Goal: Entertainment & Leisure: Consume media (video, audio)

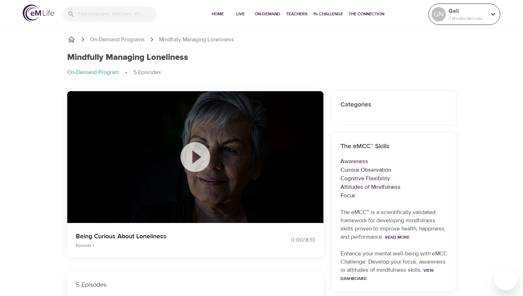
click at [488, 14] on div at bounding box center [493, 14] width 11 height 11
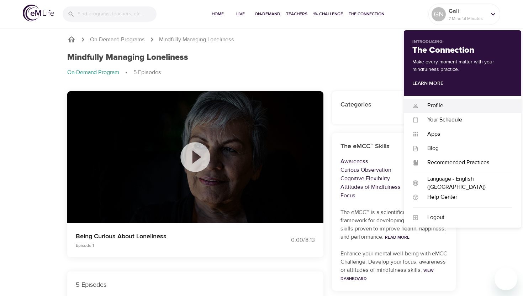
click at [440, 106] on div "Profile" at bounding box center [466, 105] width 94 height 8
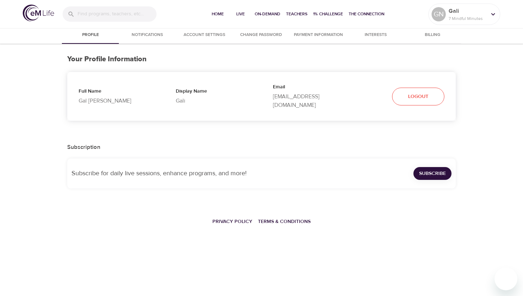
select select "10"
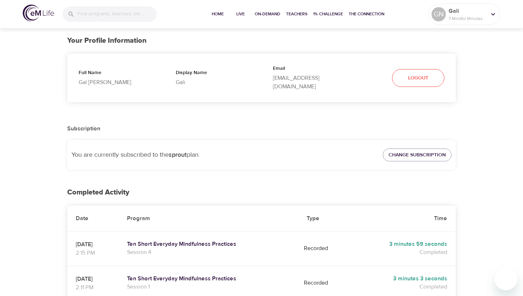
scroll to position [19, 0]
click at [422, 150] on span "Change Subscription" at bounding box center [417, 154] width 57 height 9
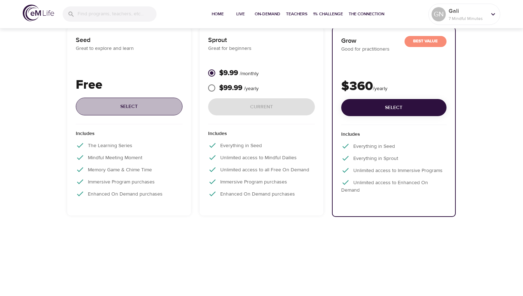
click at [130, 107] on span "Select" at bounding box center [129, 106] width 95 height 9
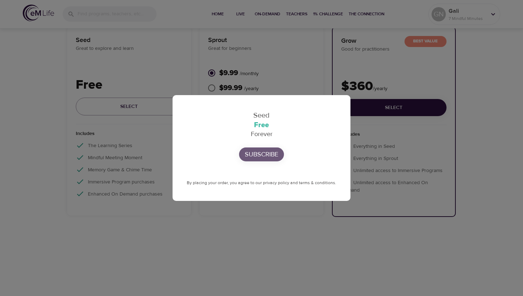
click at [262, 158] on p "Subscribe" at bounding box center [261, 155] width 33 height 10
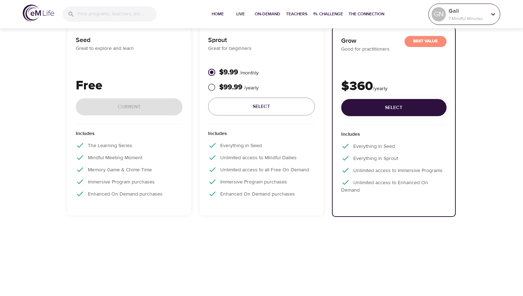
click at [457, 15] on p "7 Mindful Minutes" at bounding box center [468, 18] width 38 height 6
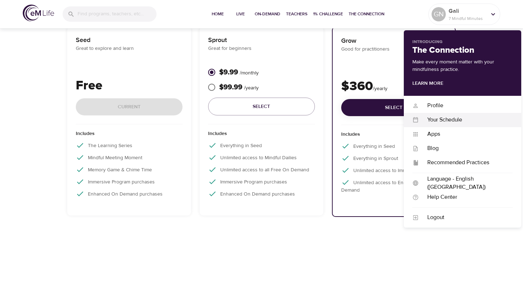
click at [438, 124] on div "Your Schedule Your Schedule" at bounding box center [462, 120] width 117 height 14
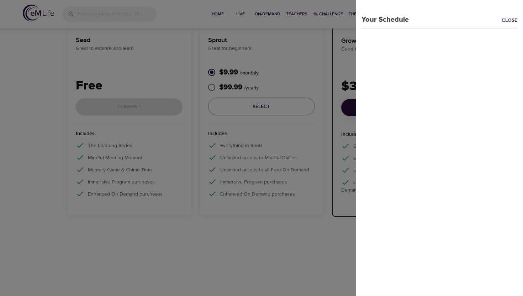
click at [513, 16] on div "Your Schedule Close" at bounding box center [439, 12] width 167 height 25
click at [510, 21] on link "Close" at bounding box center [512, 21] width 21 height 8
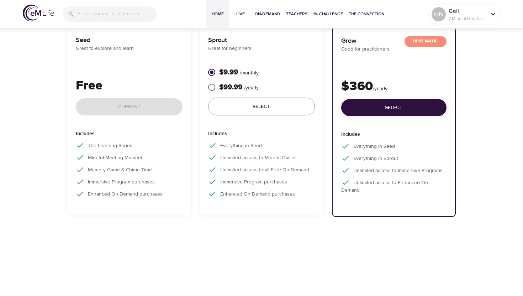
click at [223, 12] on span "Home" at bounding box center [217, 13] width 17 height 7
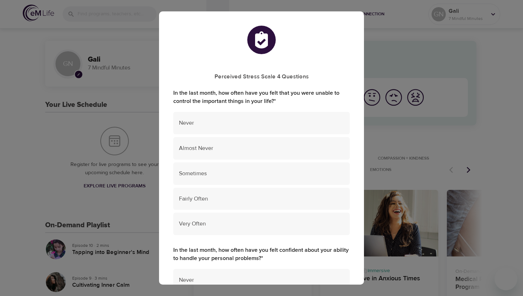
click at [33, 142] on div "Perceived Stress Scale 4 Questions In the last month, how often have you felt t…" at bounding box center [261, 148] width 523 height 296
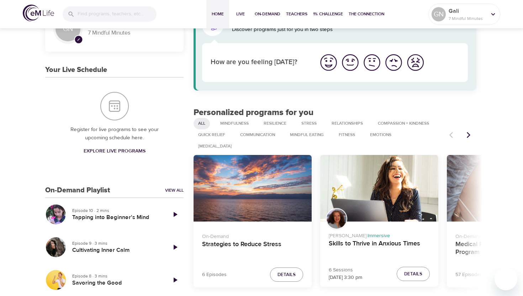
scroll to position [36, 0]
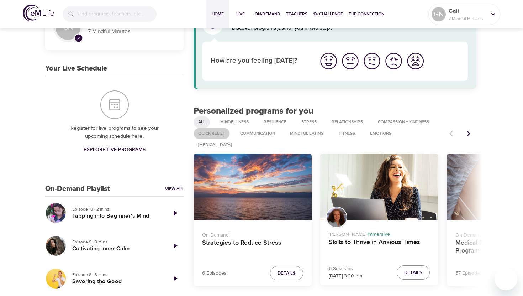
click at [216, 135] on span "Quick Relief" at bounding box center [212, 133] width 36 height 6
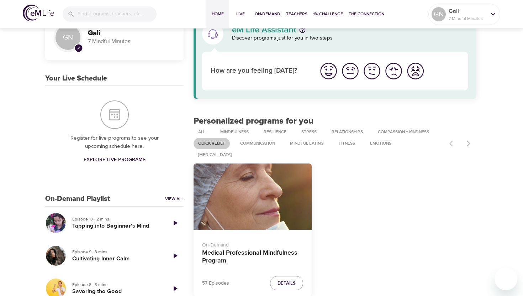
scroll to position [25, 0]
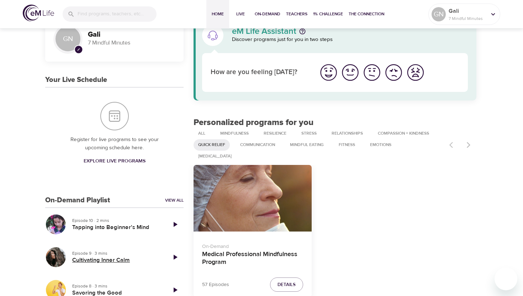
click at [116, 260] on h5 "Cultivating Inner Calm" at bounding box center [116, 259] width 89 height 7
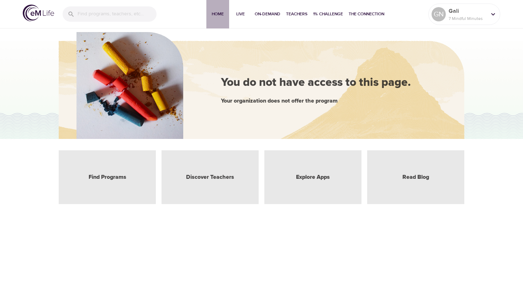
click at [218, 16] on span "Home" at bounding box center [217, 13] width 17 height 7
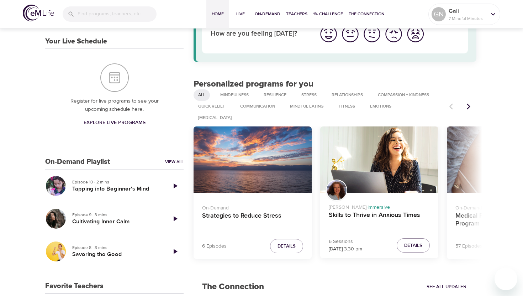
scroll to position [70, 0]
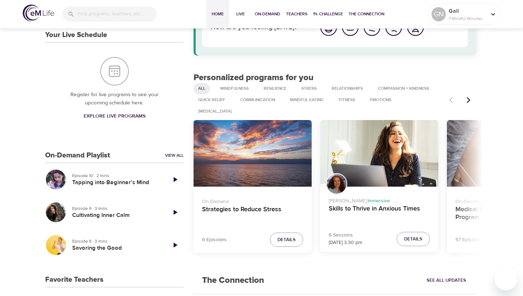
click at [270, 187] on div "On-Demand Strategies to Reduce Stress" at bounding box center [253, 209] width 118 height 45
click at [251, 205] on h4 "Strategies to Reduce Stress" at bounding box center [252, 213] width 101 height 17
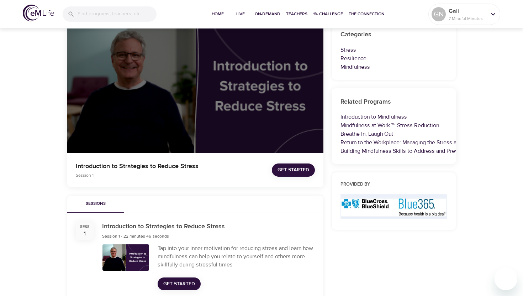
scroll to position [64, 0]
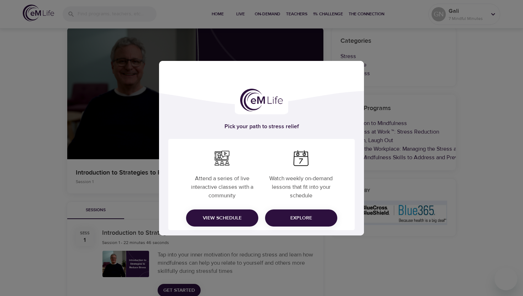
click at [410, 100] on div "Pick your path to stress relief Attend a series of live interactive classes wit…" at bounding box center [261, 148] width 523 height 296
click at [211, 222] on button "View Schedule" at bounding box center [222, 217] width 72 height 17
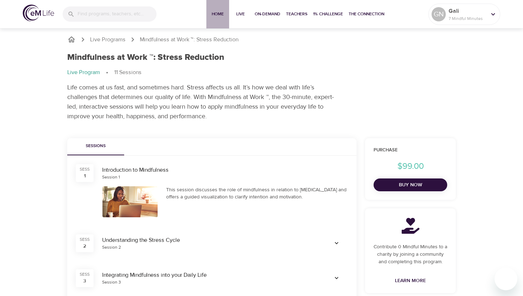
click at [218, 15] on span "Home" at bounding box center [217, 13] width 17 height 7
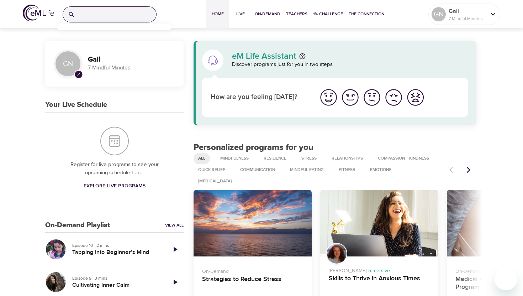
click at [124, 11] on input "search" at bounding box center [117, 14] width 78 height 15
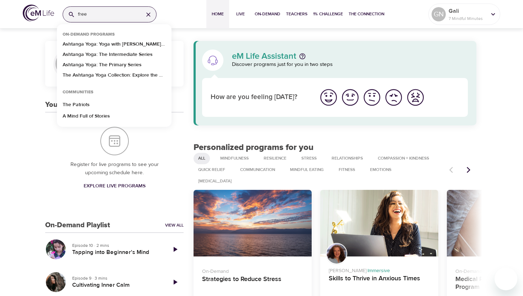
type input "free"
click at [68, 14] on icon at bounding box center [71, 14] width 7 height 7
click at [90, 42] on p "Ashtanga Yoga: Yoga with [PERSON_NAME] - An Introduction to Ashtanga Yoga" at bounding box center [114, 46] width 103 height 10
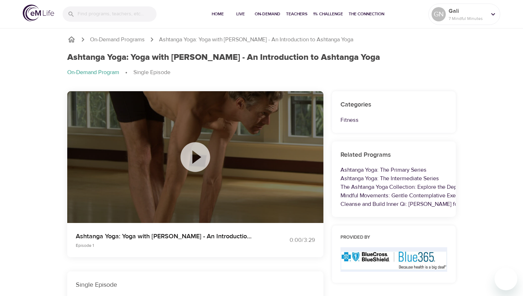
click at [194, 157] on icon at bounding box center [196, 157] width 36 height 36
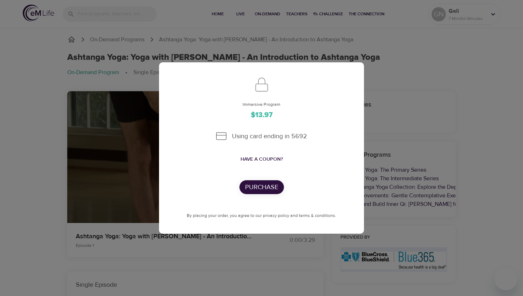
click at [33, 184] on div "Immersive Program $13.97 Using card ending in 5692 Have a coupon? Purchase By p…" at bounding box center [261, 148] width 523 height 296
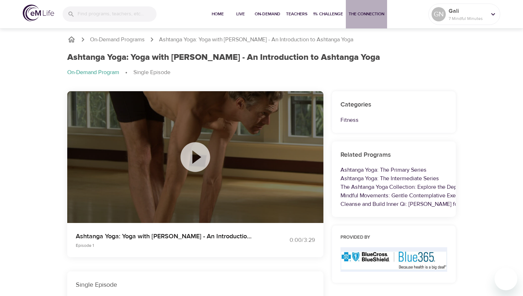
click at [374, 14] on span "The Connection" at bounding box center [367, 13] width 36 height 7
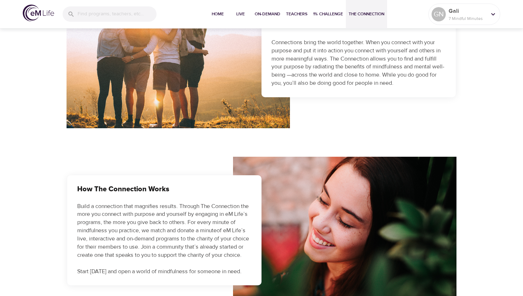
scroll to position [234, 0]
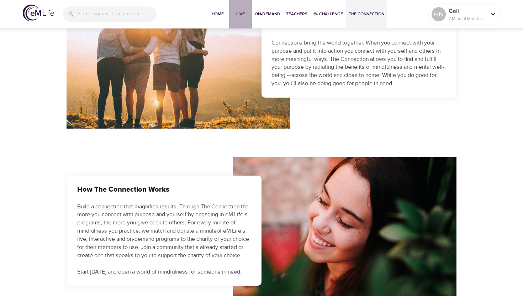
click at [241, 12] on span "Live" at bounding box center [240, 13] width 17 height 7
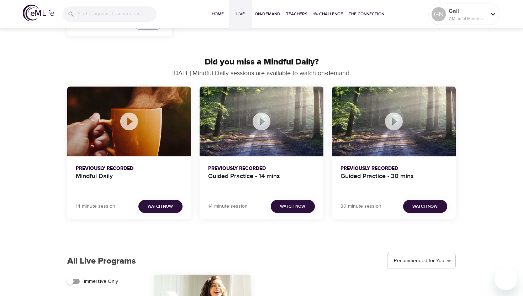
scroll to position [359, 0]
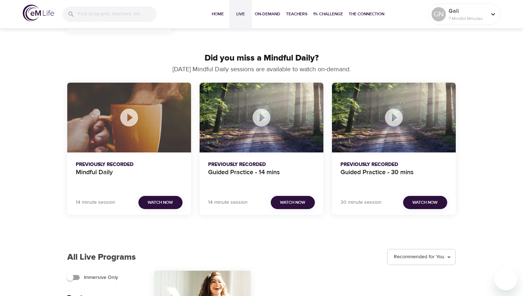
click at [127, 120] on icon "Mindful Daily" at bounding box center [129, 118] width 18 height 18
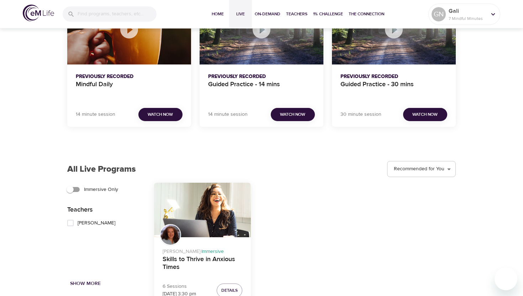
scroll to position [470, 0]
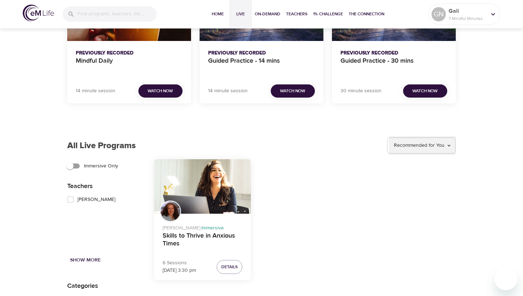
click at [420, 145] on select "Recommended for You Trending Now Recently Added Starting Soon" at bounding box center [422, 145] width 67 height 19
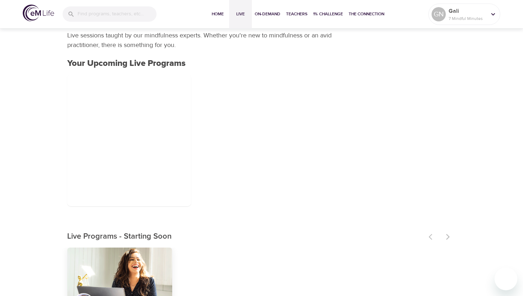
scroll to position [0, 0]
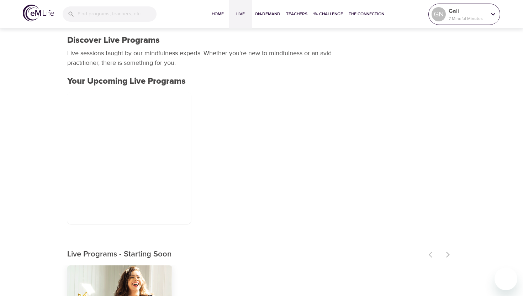
click at [472, 9] on p "Gali" at bounding box center [468, 11] width 38 height 9
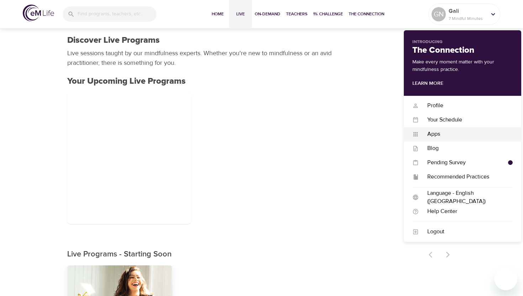
click at [439, 140] on div "Apps Apps" at bounding box center [462, 134] width 117 height 14
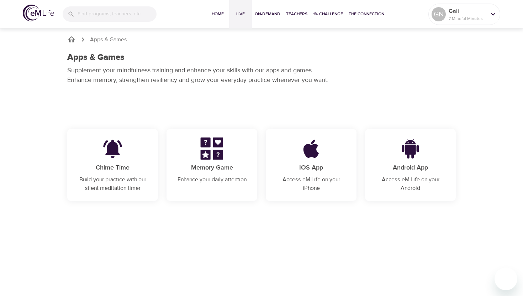
click at [238, 11] on span "Live" at bounding box center [240, 13] width 17 height 7
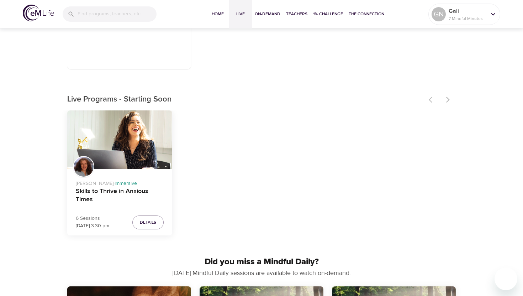
scroll to position [156, 0]
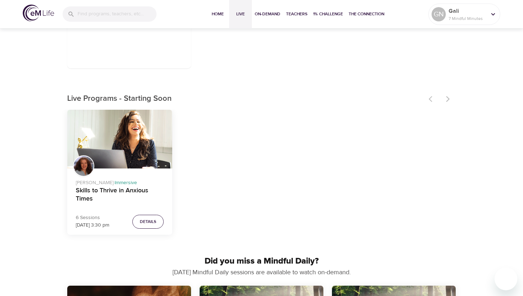
click at [147, 220] on span "Details" at bounding box center [148, 221] width 16 height 7
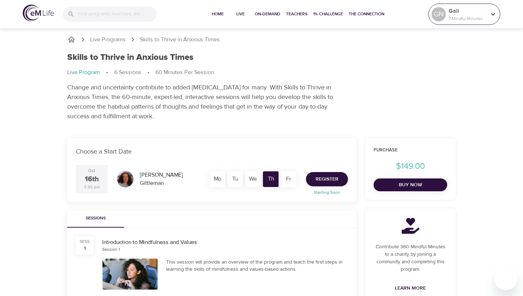
click at [482, 11] on p "Gali" at bounding box center [468, 11] width 38 height 9
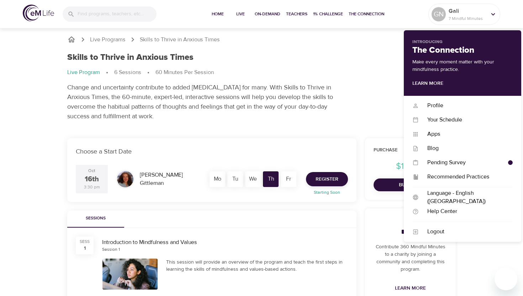
click at [368, 84] on div "Skills to Thrive in Anxious Times Live Program 6 Sessions 60 Minutes Per Sessio…" at bounding box center [261, 86] width 397 height 77
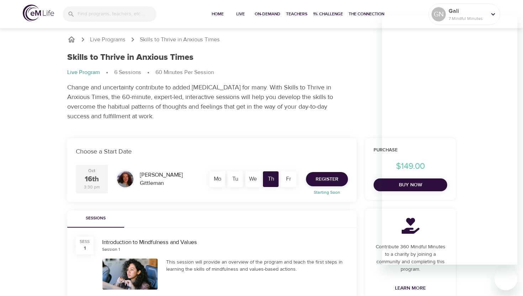
click at [360, 63] on div "Skills to Thrive in Anxious Times Live Program 6 Sessions 60 Minutes Per Sessio…" at bounding box center [261, 86] width 397 height 77
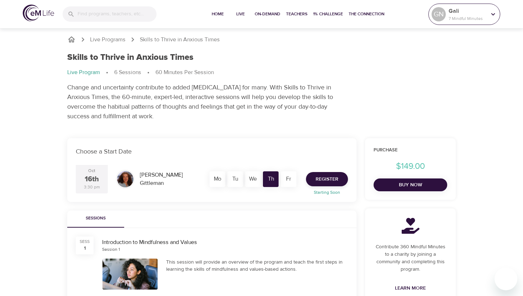
click at [484, 12] on p "Gali" at bounding box center [468, 11] width 38 height 9
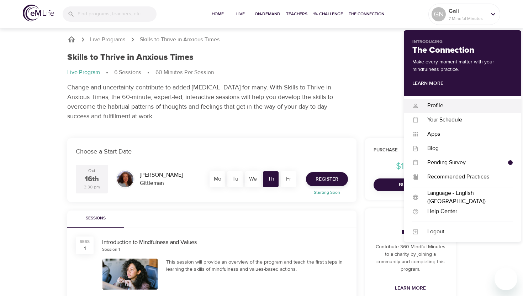
click at [434, 104] on div "Profile" at bounding box center [466, 105] width 94 height 8
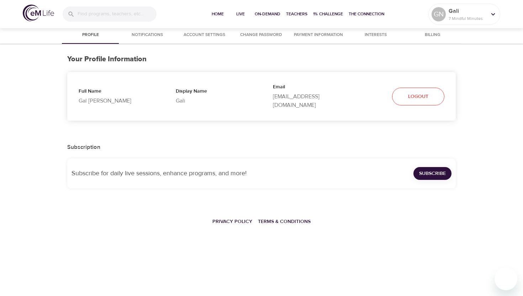
select select "10"
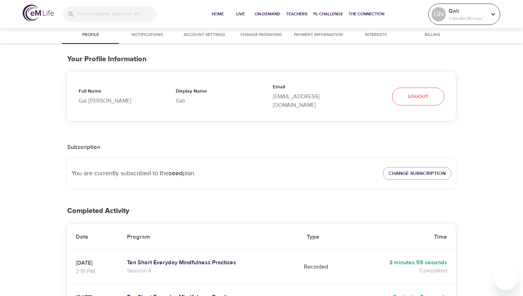
click at [462, 17] on p "7 Mindful Minutes" at bounding box center [468, 18] width 38 height 6
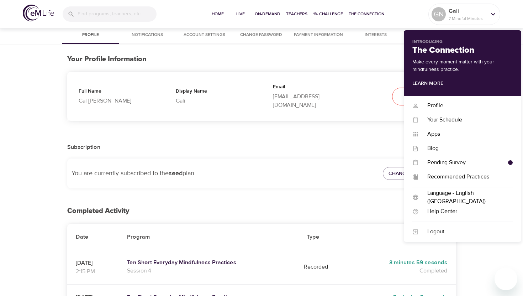
click at [346, 57] on h3 "Your Profile Information" at bounding box center [261, 59] width 389 height 8
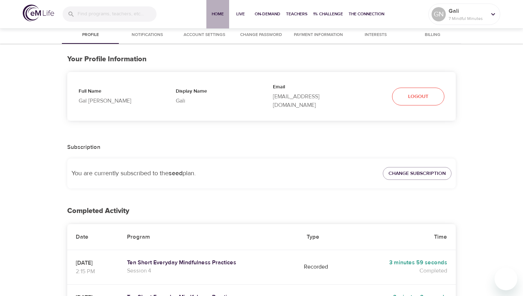
click at [214, 14] on span "Home" at bounding box center [217, 13] width 17 height 7
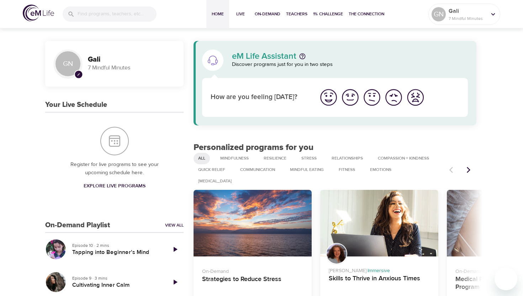
click at [370, 98] on img "I'm feeling ok" at bounding box center [372, 98] width 20 height 20
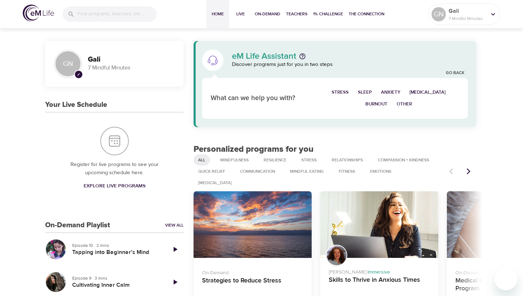
click at [346, 91] on span "Stress" at bounding box center [340, 92] width 17 height 8
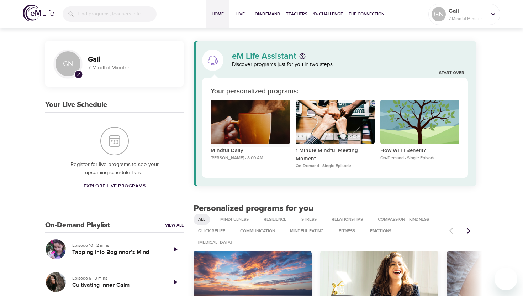
click at [246, 127] on div "Mindful Daily" at bounding box center [250, 122] width 79 height 45
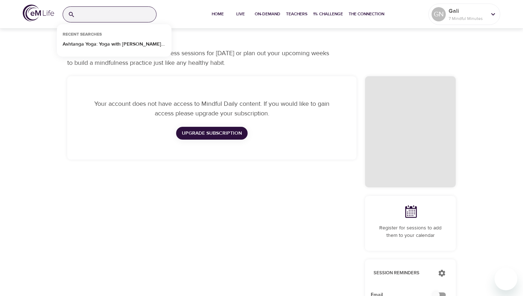
click at [123, 16] on input "search" at bounding box center [117, 14] width 78 height 15
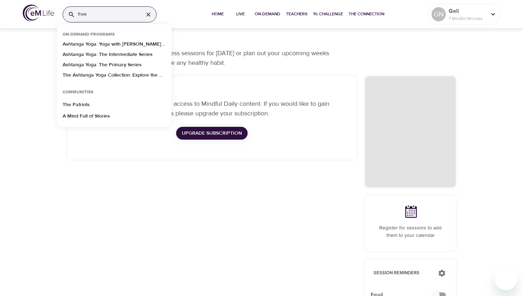
type input "free"
click at [483, 13] on p "Gali" at bounding box center [468, 11] width 38 height 9
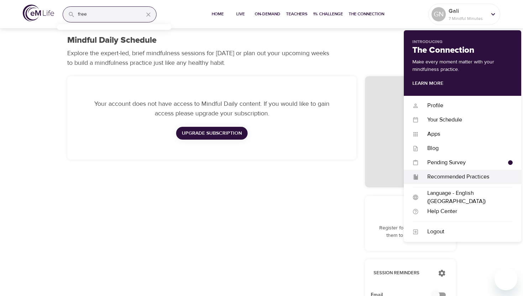
click at [450, 177] on div "Recommended Practices" at bounding box center [466, 177] width 94 height 8
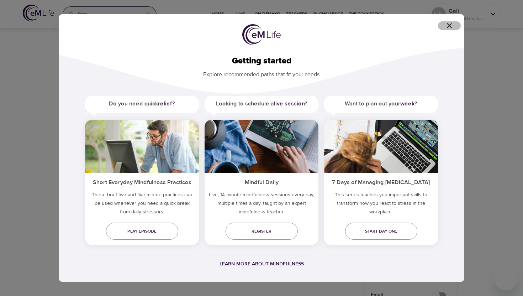
click at [446, 26] on icon "button" at bounding box center [449, 25] width 9 height 9
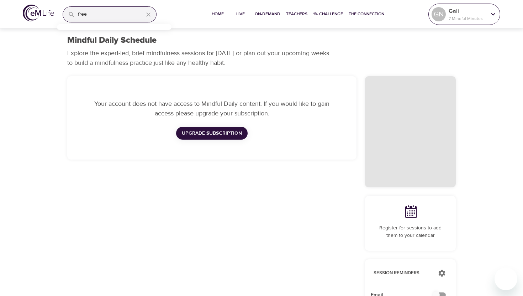
click at [462, 20] on p "7 Mindful Minutes" at bounding box center [468, 18] width 38 height 6
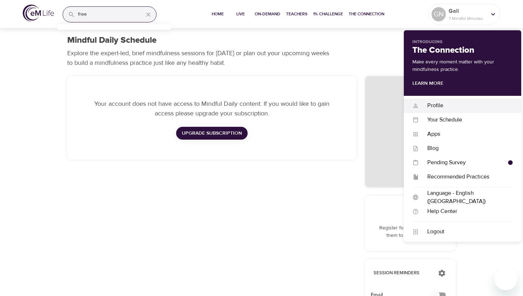
click at [455, 108] on div "Profile" at bounding box center [466, 105] width 94 height 8
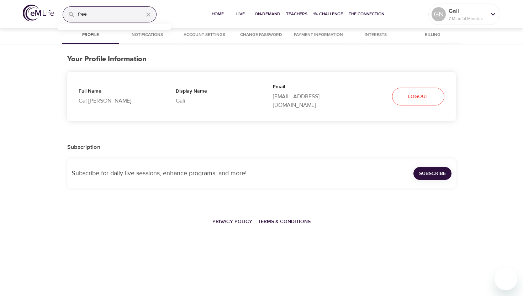
select select "10"
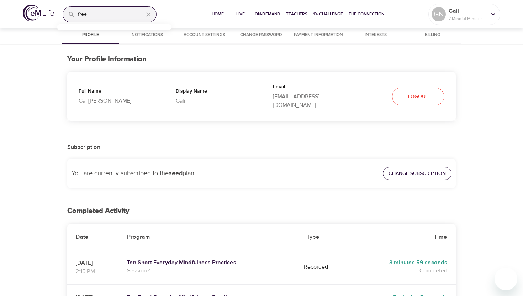
click at [409, 169] on span "Change Subscription" at bounding box center [417, 173] width 57 height 9
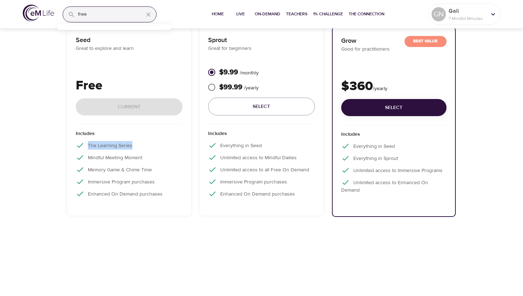
drag, startPoint x: 88, startPoint y: 145, endPoint x: 133, endPoint y: 145, distance: 45.6
click at [133, 145] on p "The Learning Series" at bounding box center [129, 145] width 107 height 9
copy p "The Learning Series"
click at [43, 140] on div "Seed Great to explore and learn Free Current Includes The Learning Series Mindf…" at bounding box center [261, 121] width 523 height 199
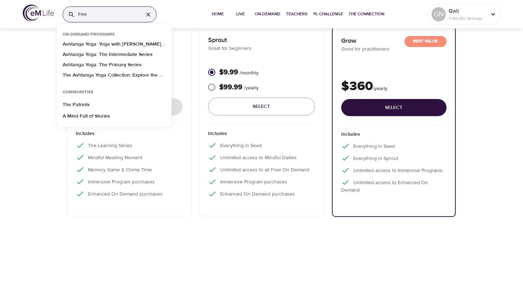
click at [102, 12] on input "free" at bounding box center [108, 14] width 60 height 15
paste input "The Learning Series"
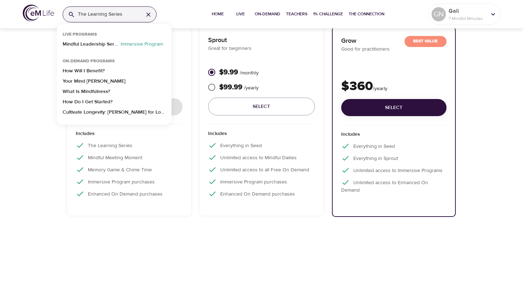
type input "The Learning Series"
click at [145, 13] on icon "button" at bounding box center [148, 14] width 7 height 7
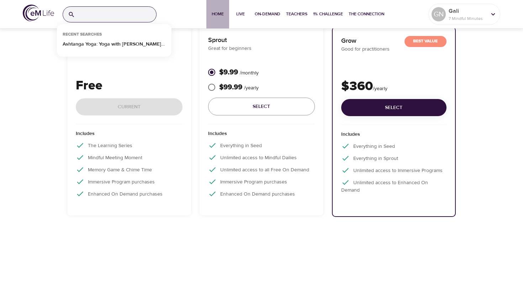
click at [222, 15] on span "Home" at bounding box center [217, 13] width 17 height 7
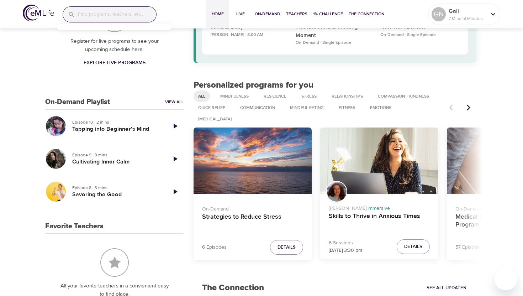
scroll to position [122, 0]
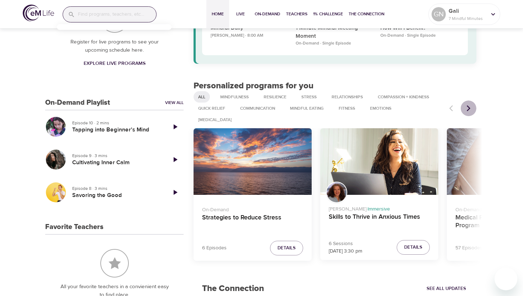
click at [469, 105] on icon "Next items" at bounding box center [469, 108] width 4 height 6
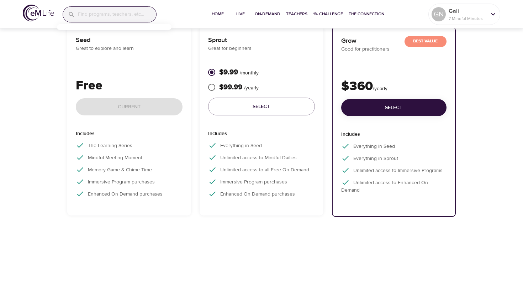
click at [114, 147] on p "The Learning Series" at bounding box center [129, 145] width 107 height 9
click at [98, 13] on input "search" at bounding box center [117, 14] width 78 height 15
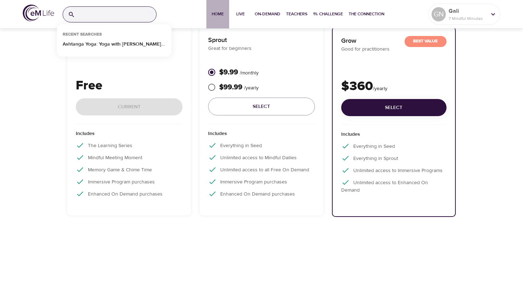
click at [215, 11] on span "Home" at bounding box center [217, 13] width 17 height 7
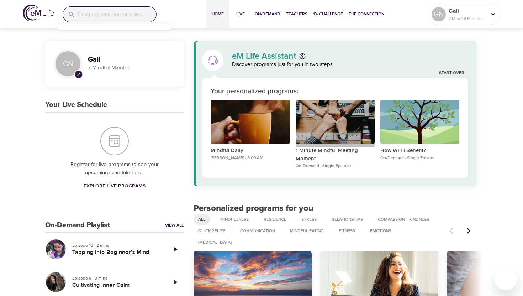
click at [339, 125] on div "1 Minute Mindful Meeting Moment" at bounding box center [335, 122] width 79 height 45
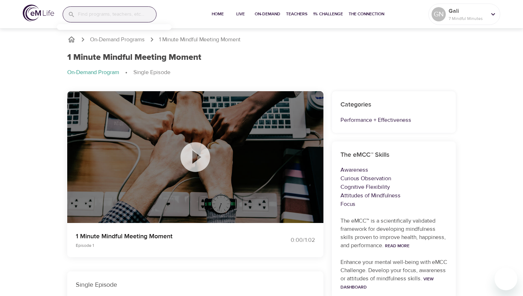
click at [203, 159] on icon at bounding box center [196, 157] width 30 height 30
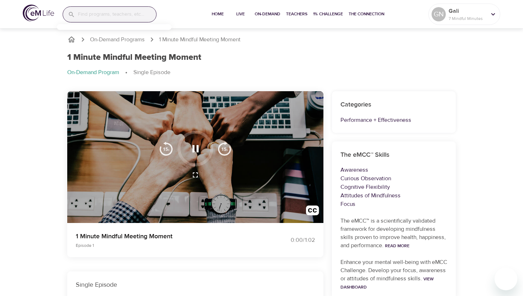
click at [195, 176] on icon "button" at bounding box center [195, 175] width 9 height 9
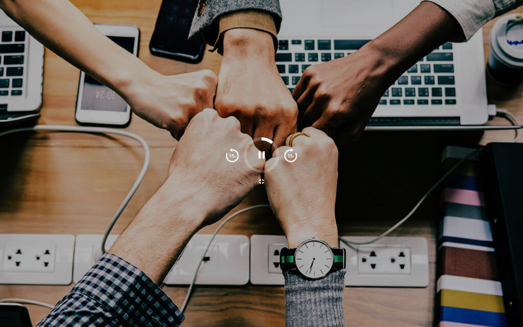
click at [262, 182] on icon "button" at bounding box center [261, 181] width 5 height 5
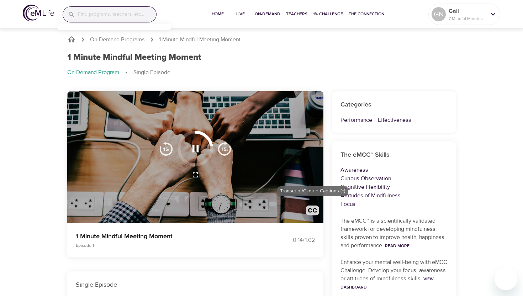
click at [314, 208] on img "button" at bounding box center [312, 211] width 13 height 13
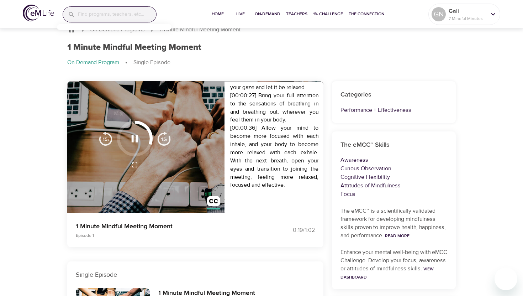
scroll to position [11, 0]
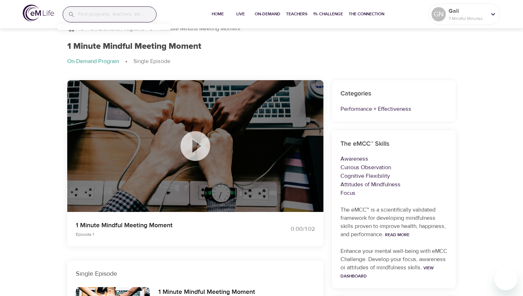
click at [202, 141] on icon at bounding box center [196, 146] width 30 height 30
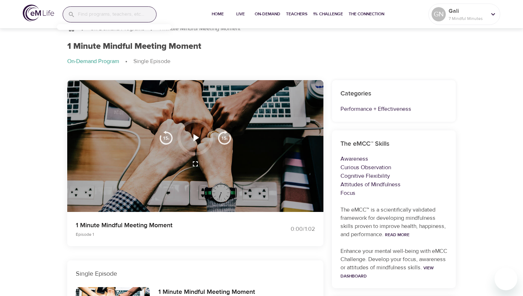
scroll to position [0, 0]
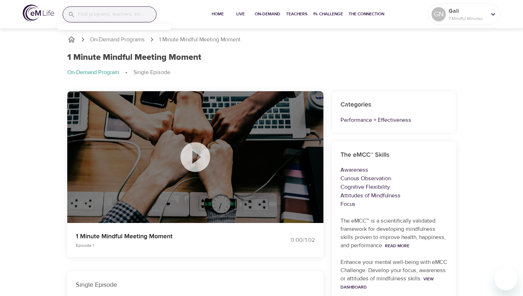
click at [198, 158] on icon at bounding box center [196, 157] width 36 height 36
click at [143, 167] on div at bounding box center [195, 157] width 256 height 132
click at [192, 161] on icon at bounding box center [196, 157] width 30 height 30
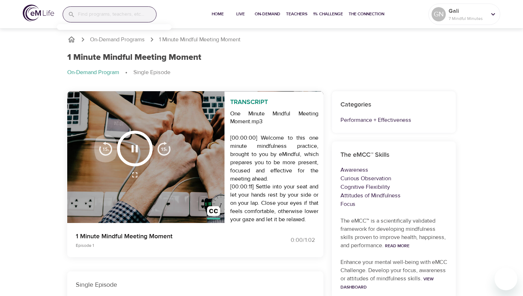
click at [104, 146] on img "button" at bounding box center [106, 148] width 14 height 14
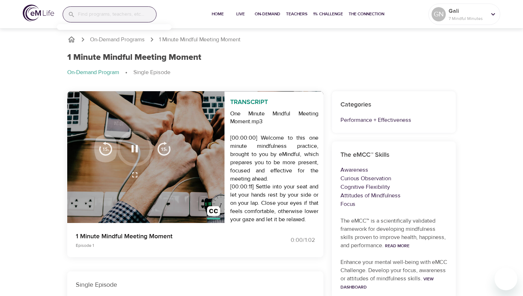
click at [104, 146] on img "button" at bounding box center [106, 148] width 14 height 14
